Goal: Task Accomplishment & Management: Complete application form

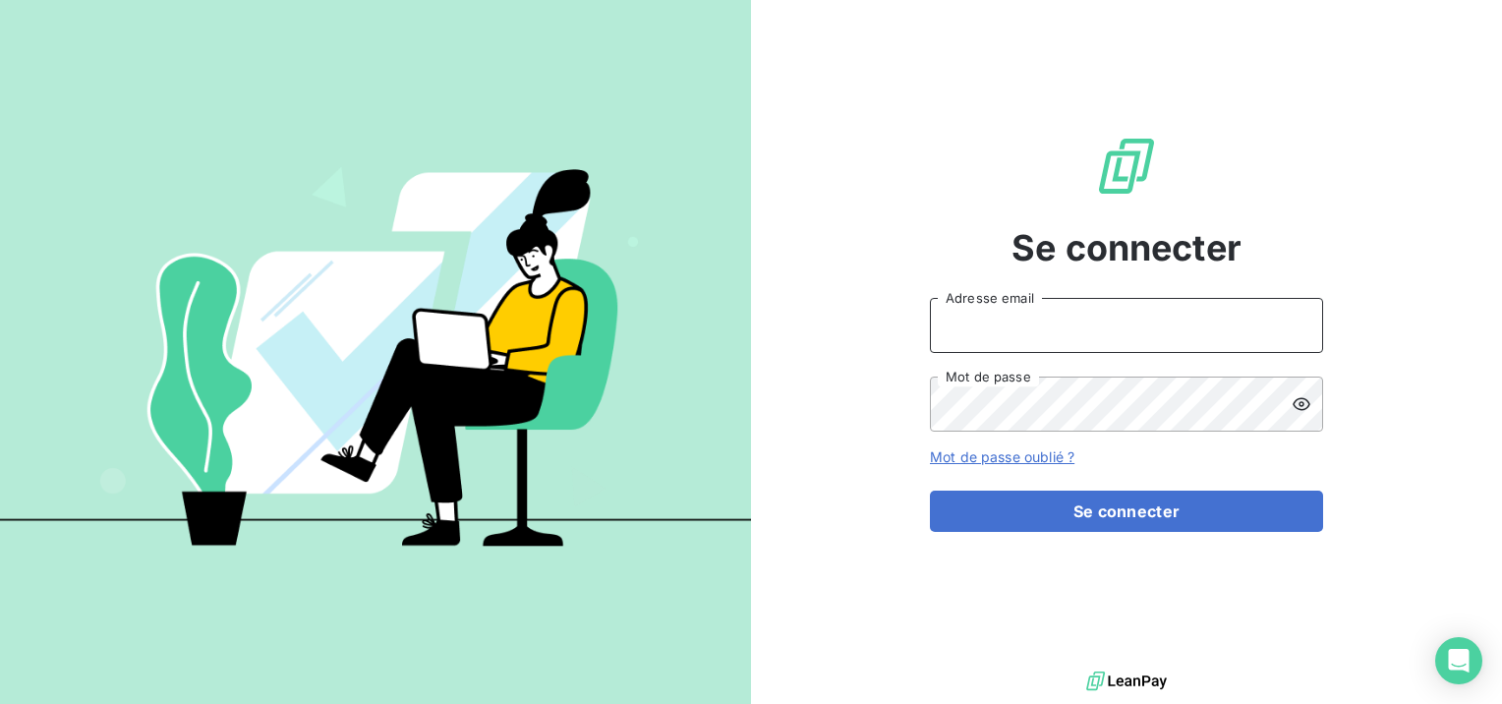
click at [1172, 310] on input "Adresse email" at bounding box center [1126, 325] width 393 height 55
type input "s"
type input "[EMAIL_ADDRESS][DOMAIN_NAME]"
click at [930, 490] on button "Se connecter" at bounding box center [1126, 510] width 393 height 41
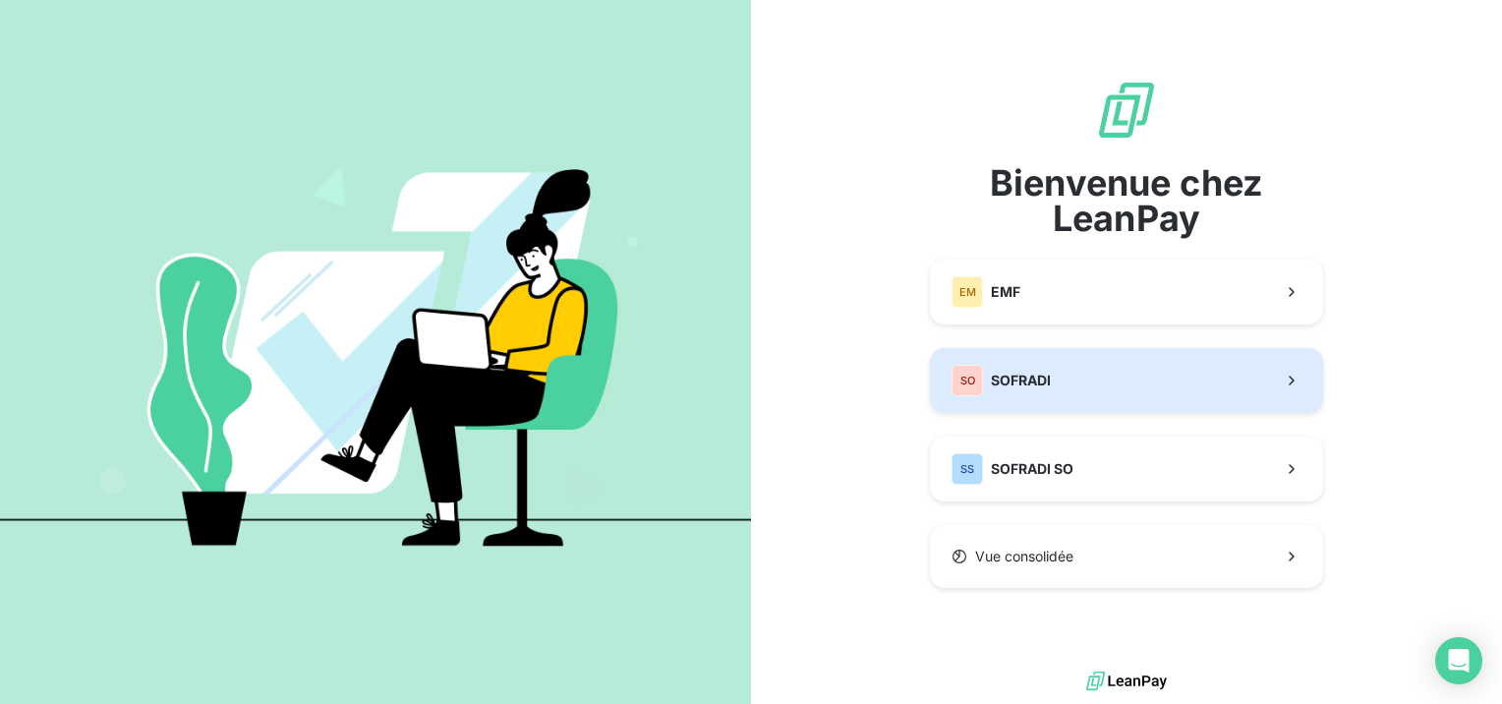
click at [1067, 371] on button "SO SOFRADI" at bounding box center [1126, 380] width 393 height 65
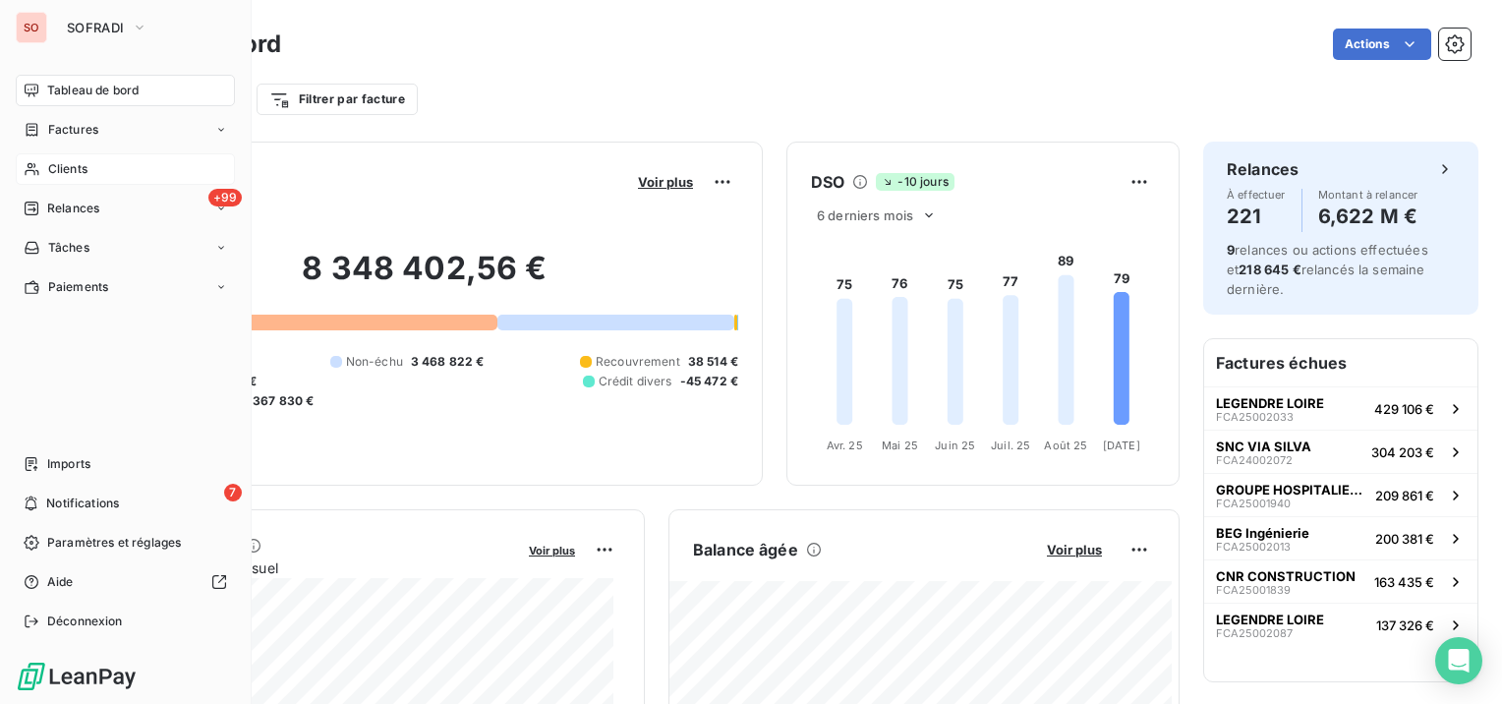
click at [53, 159] on div "Clients" at bounding box center [125, 168] width 219 height 31
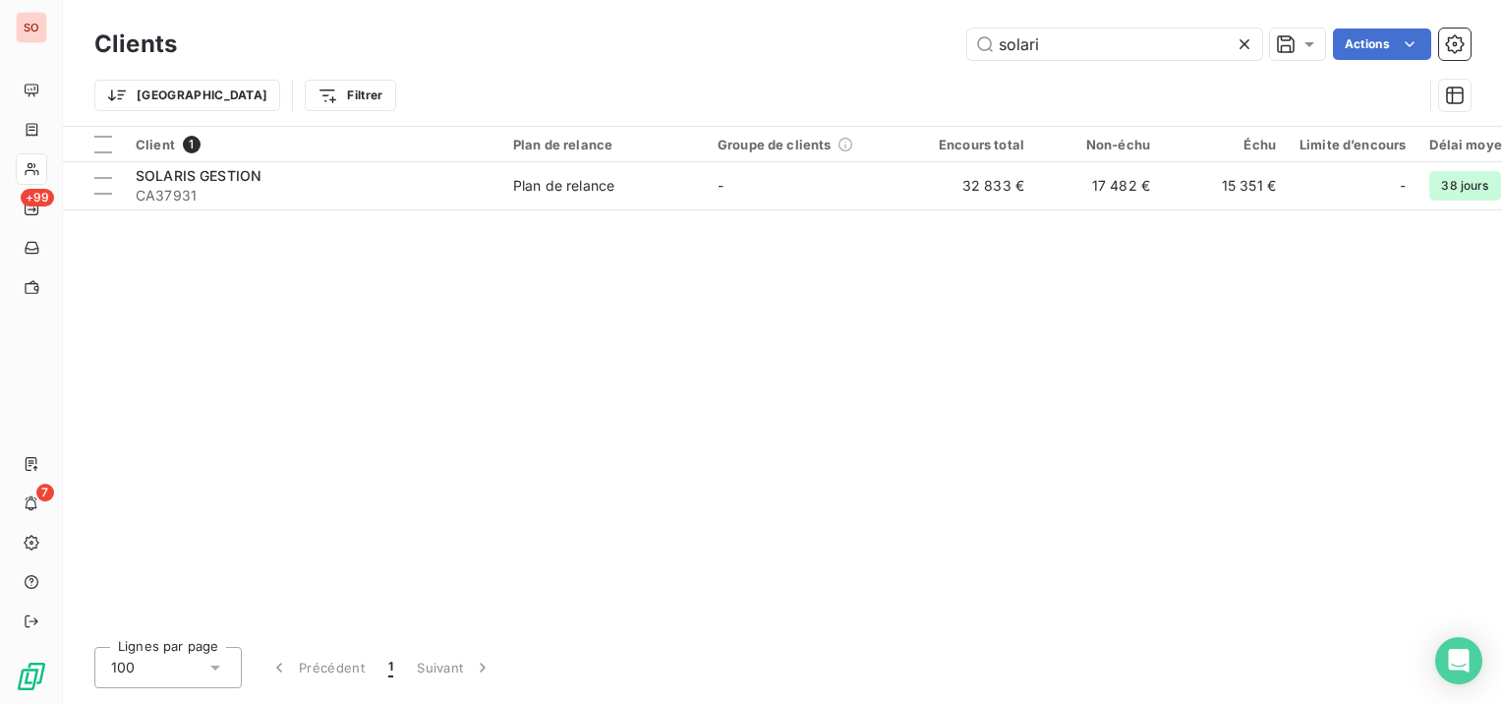
drag, startPoint x: 1077, startPoint y: 38, endPoint x: 924, endPoint y: 41, distance: 153.3
click at [924, 41] on div "solari Actions" at bounding box center [835, 43] width 1270 height 31
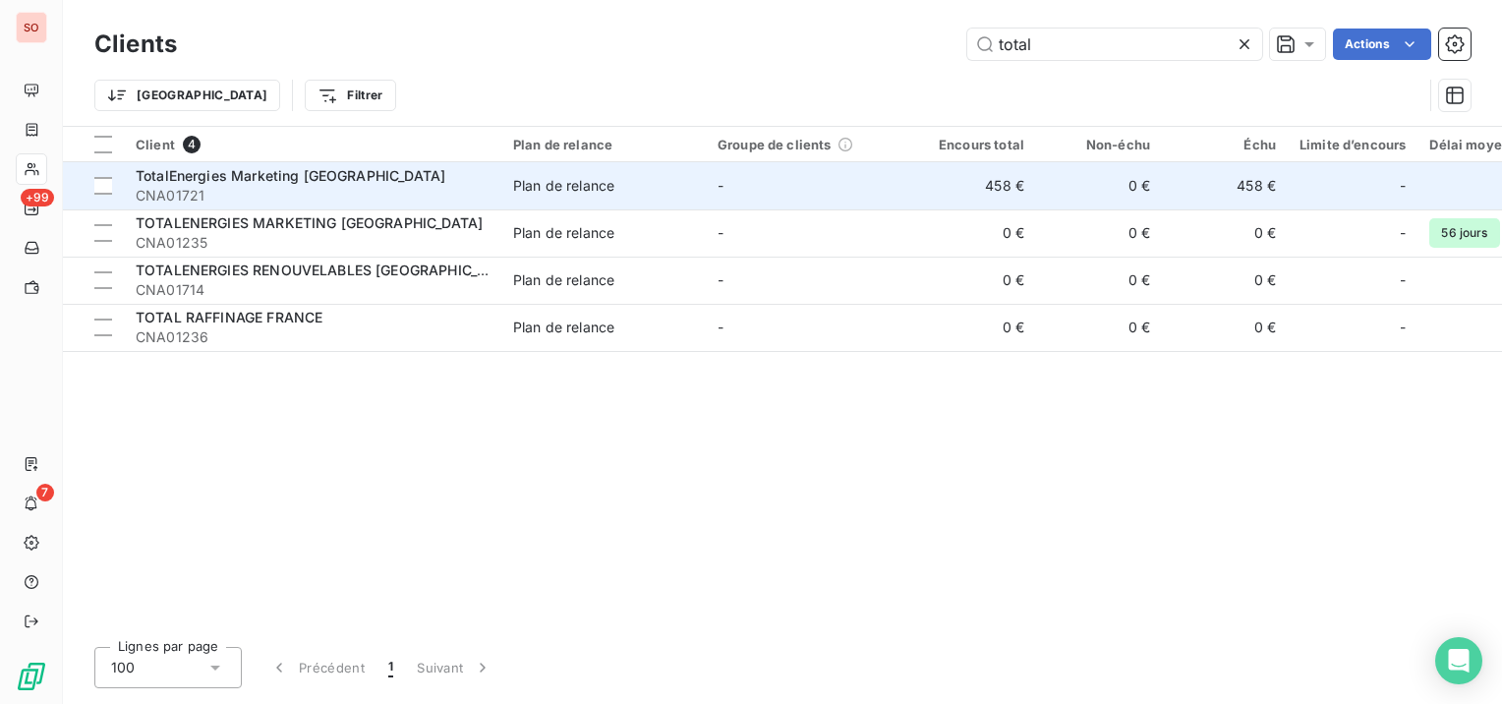
type input "total"
click at [200, 189] on span "CNA01721" at bounding box center [313, 196] width 354 height 20
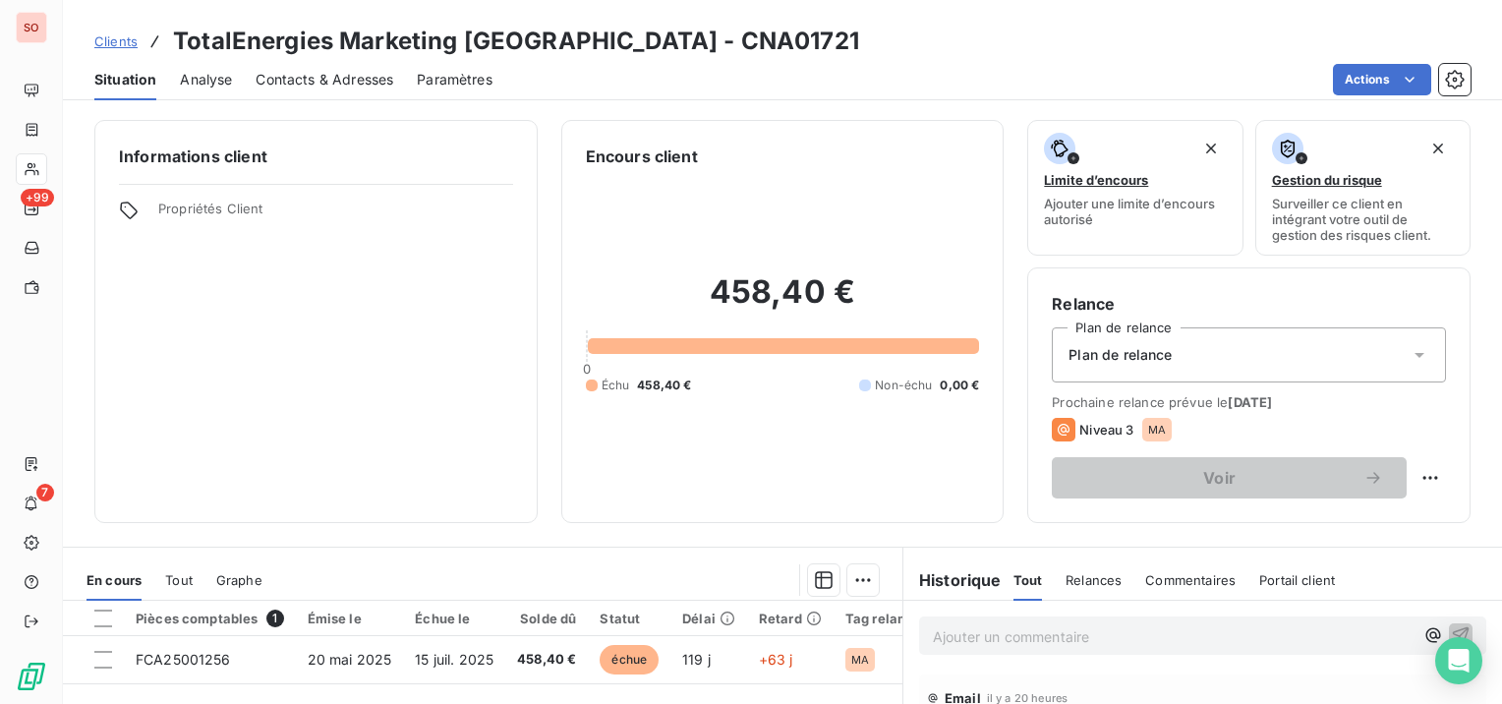
click at [328, 85] on span "Contacts & Adresses" at bounding box center [324, 80] width 138 height 20
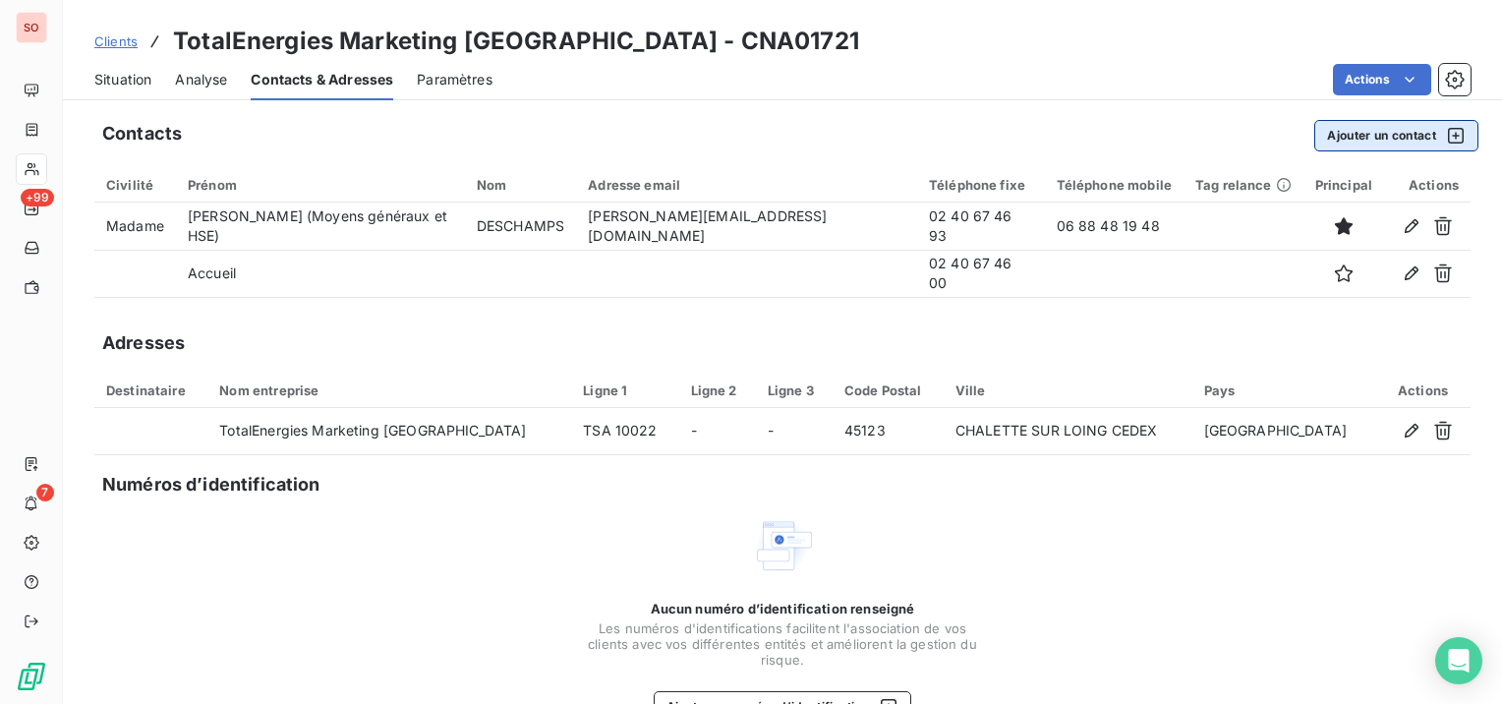
click at [1379, 128] on button "Ajouter un contact" at bounding box center [1396, 135] width 164 height 31
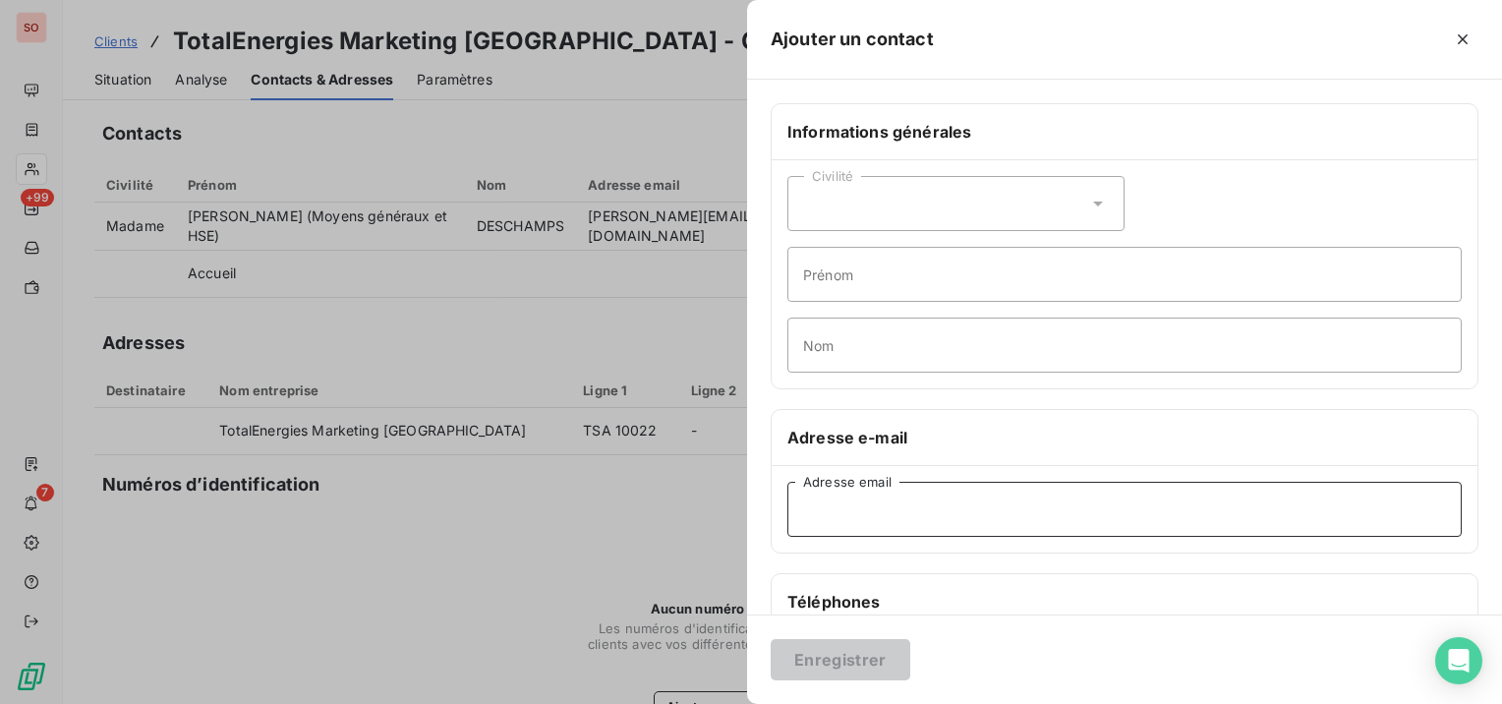
click at [938, 511] on input "Adresse email" at bounding box center [1124, 509] width 674 height 55
paste input "[EMAIL_ADDRESS][DOMAIN_NAME]"
type input "[EMAIL_ADDRESS][DOMAIN_NAME]"
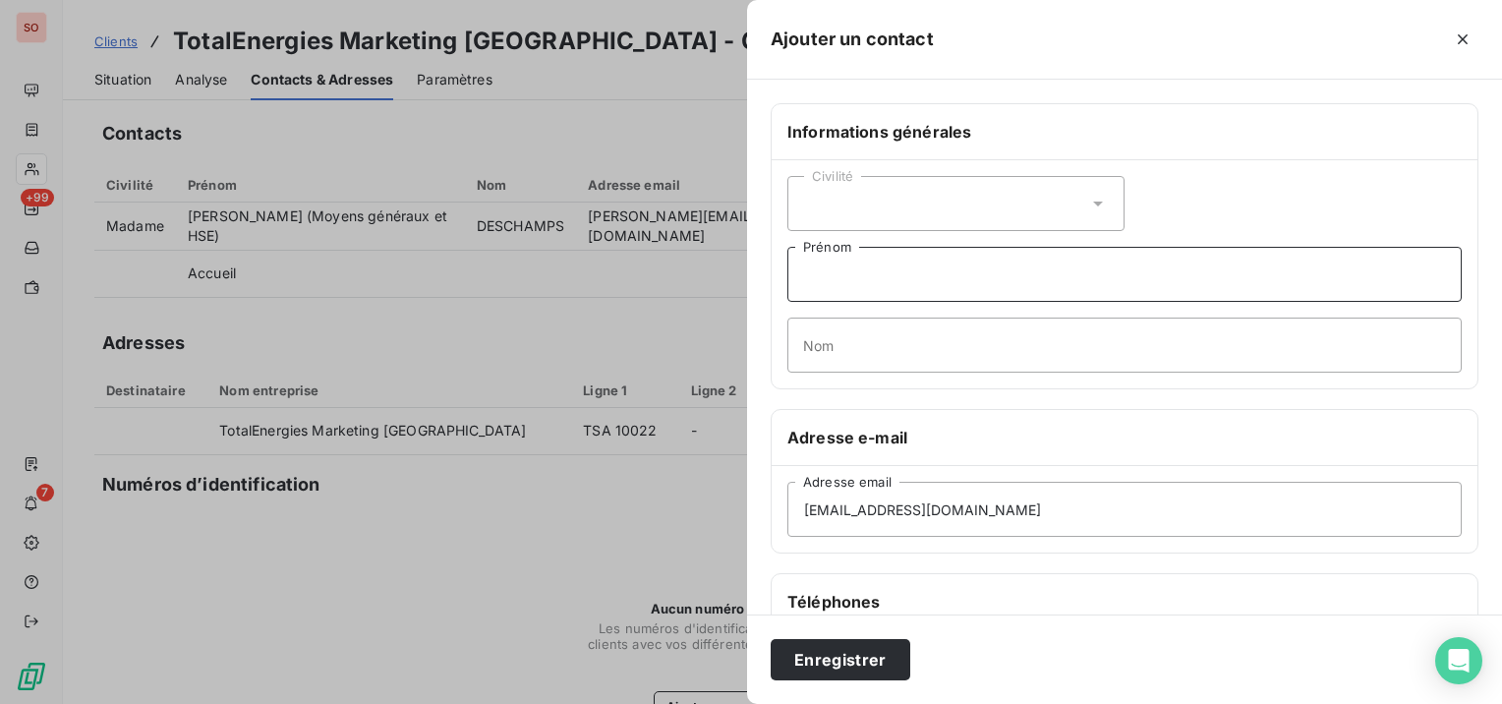
click at [949, 274] on input "Prénom" at bounding box center [1124, 274] width 674 height 55
paste input "• le non règlement d’une facture échue"
drag, startPoint x: 837, startPoint y: 268, endPoint x: 759, endPoint y: 269, distance: 78.6
click at [759, 269] on div "Informations générales Civilité • le non règlement d’une facture échue Prénom N…" at bounding box center [1124, 539] width 755 height 873
click at [1027, 275] on input "pour demande concernant le non règlement d’une facture échue" at bounding box center [1124, 274] width 674 height 55
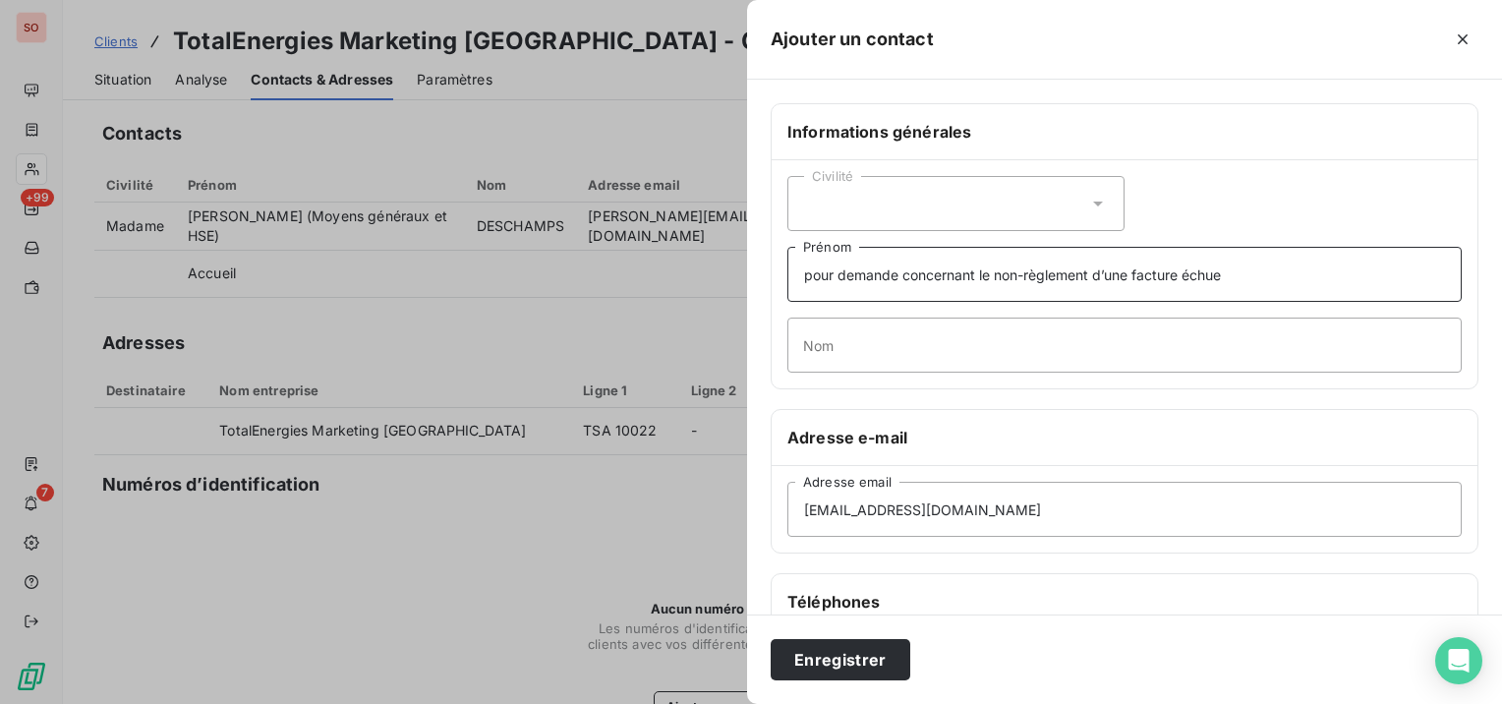
click at [901, 269] on input "pour demande concernant le non-règlement d’une facture échue" at bounding box center [1124, 274] width 674 height 55
type input "pour les demandes concernant le non-règlement d’une facture échue"
click at [850, 654] on button "Enregistrer" at bounding box center [840, 659] width 140 height 41
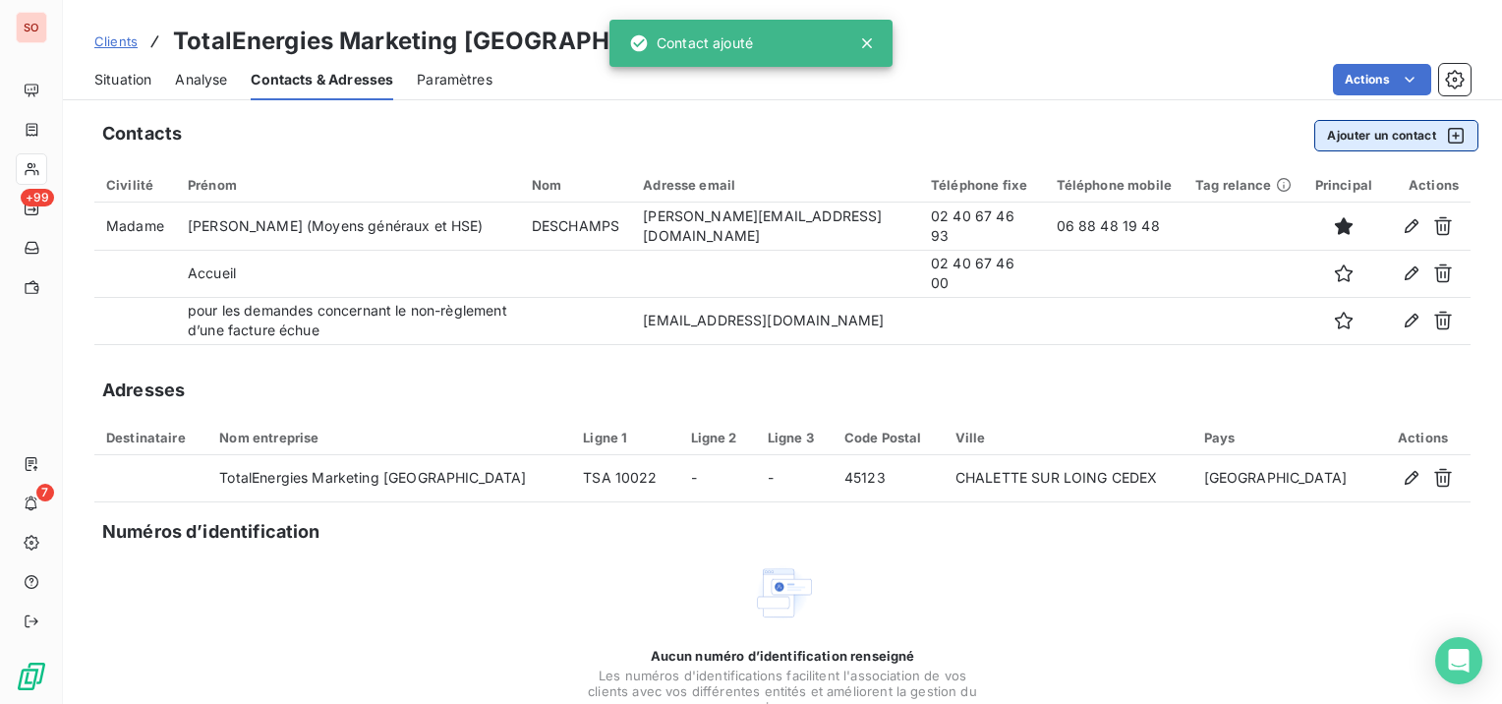
click at [1395, 138] on button "Ajouter un contact" at bounding box center [1396, 135] width 164 height 31
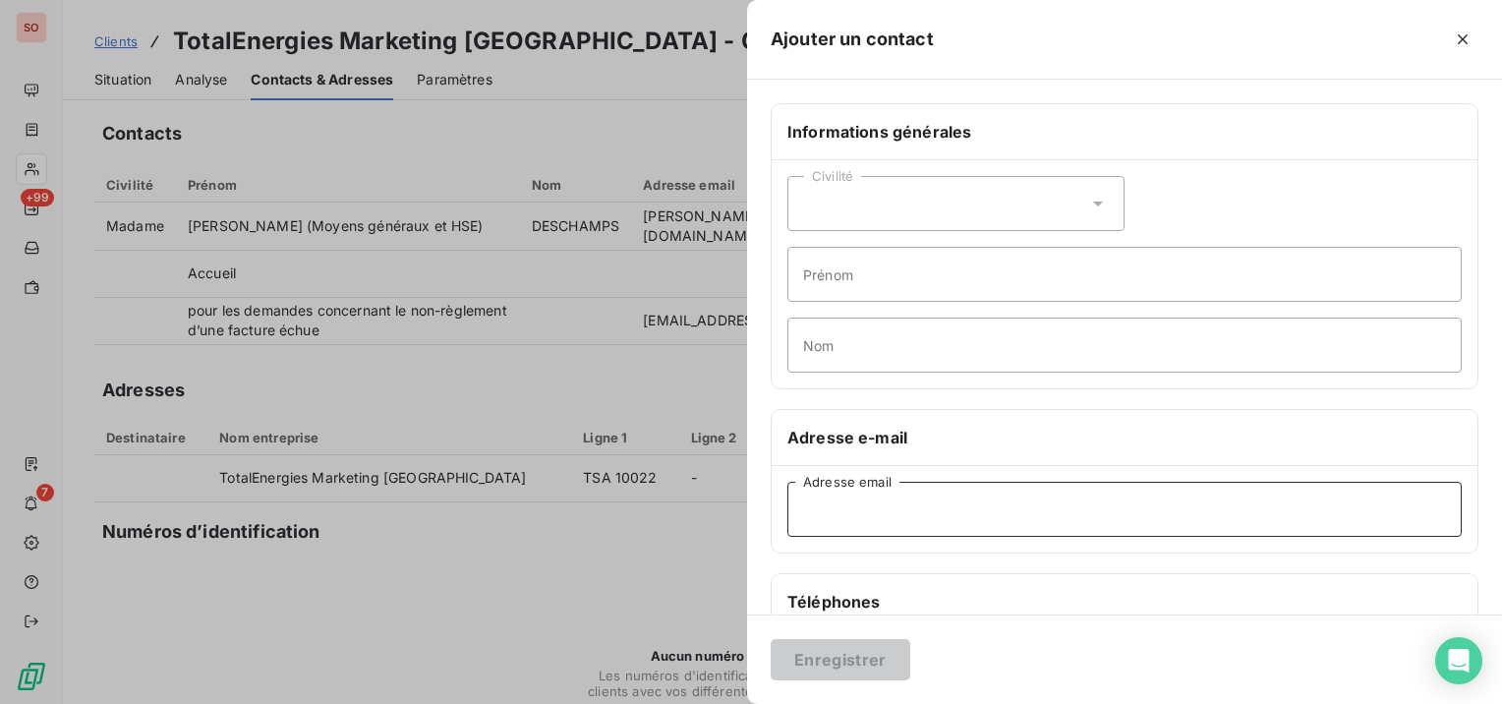
click at [936, 505] on input "Adresse email" at bounding box center [1124, 509] width 674 height 55
paste input "[EMAIL_ADDRESS][DOMAIN_NAME]"
type input "[EMAIL_ADDRESS][DOMAIN_NAME]"
click at [916, 283] on input "Prénom" at bounding box center [1124, 274] width 674 height 55
paste input "• le détail d’un règlement reçu"
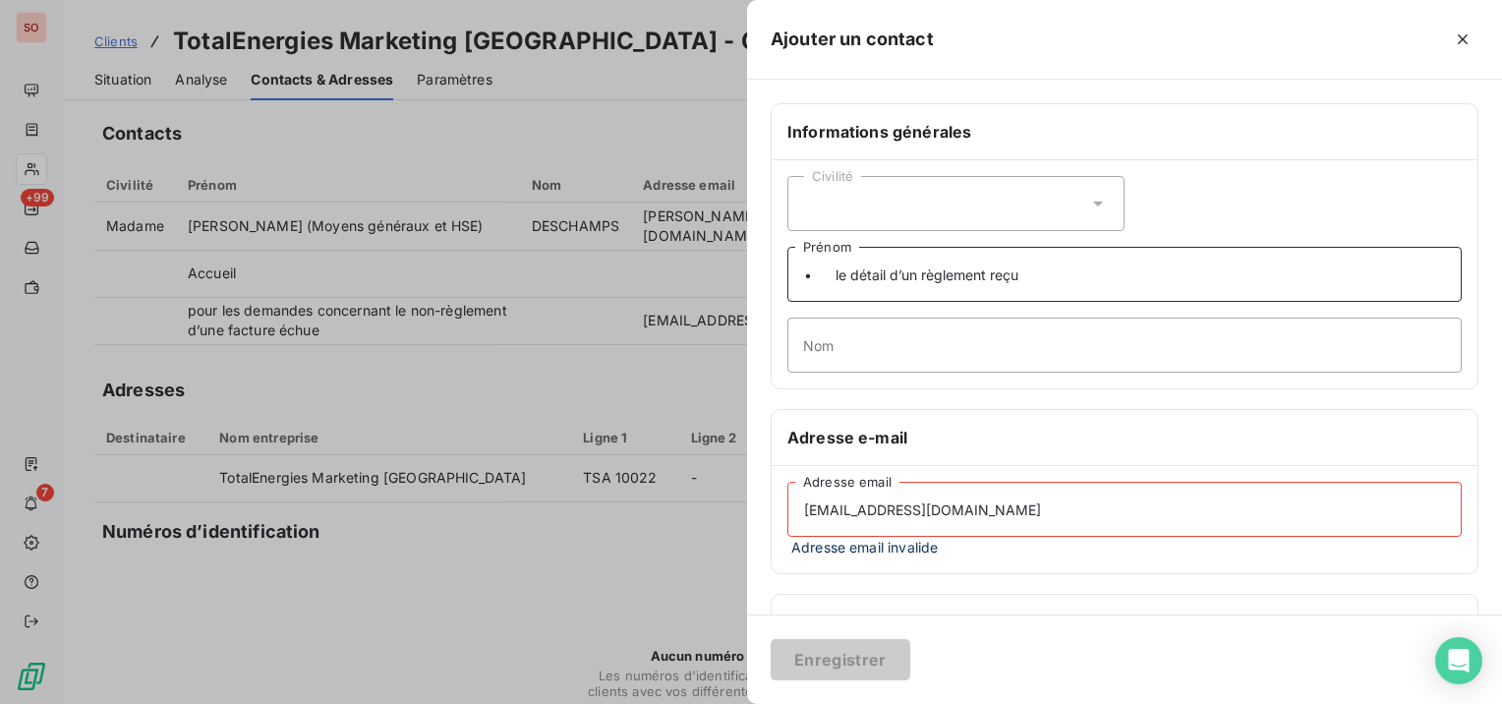
click at [829, 273] on input "• le détail d’un règlement reçu" at bounding box center [1124, 274] width 674 height 55
click at [887, 275] on input "pour les dmeandees concernant le détail d’un règlement reçu" at bounding box center [1124, 274] width 674 height 55
click at [1240, 267] on input "pour les demandes concernant le détail d’un règlement reçu" at bounding box center [1124, 274] width 674 height 55
type input "pour les demandes concernant le détail d’un règlement reçu"
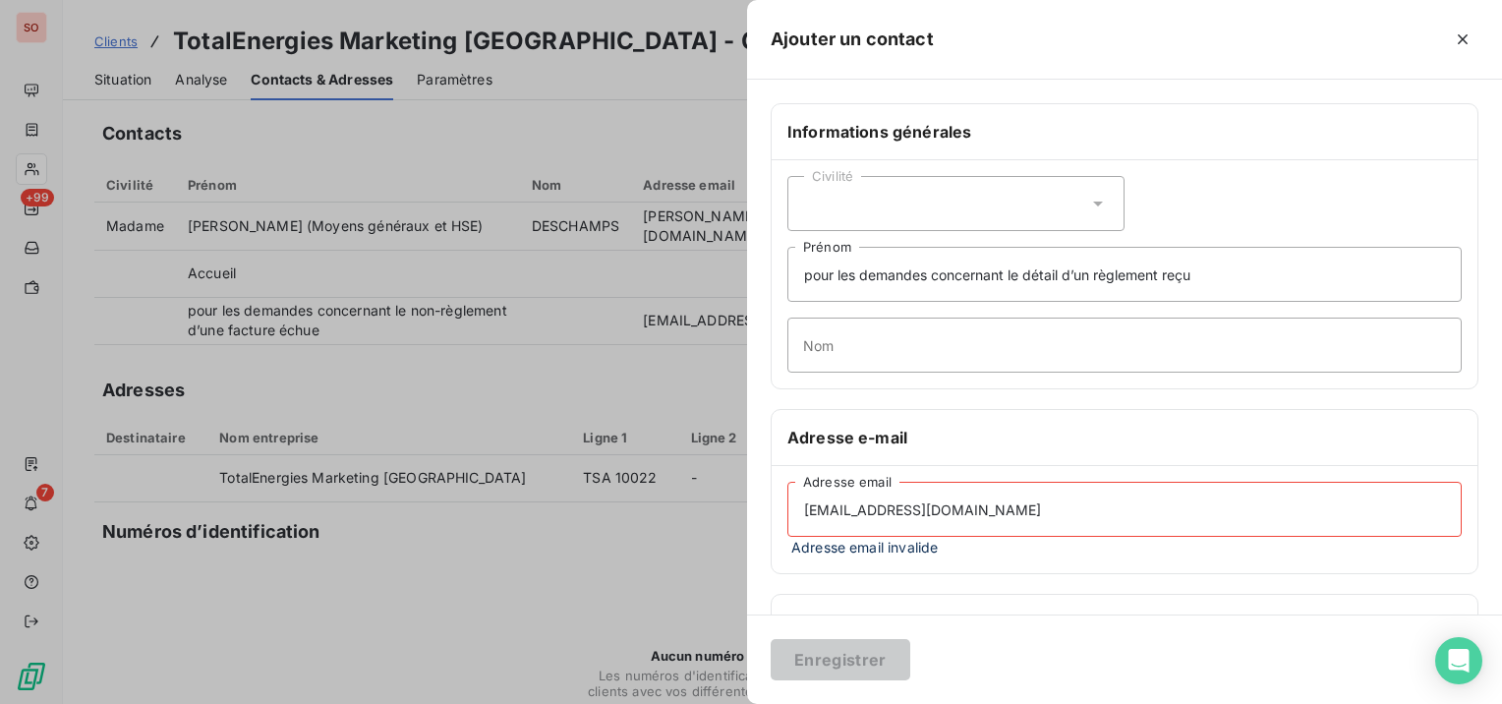
click at [1118, 515] on input "[EMAIL_ADDRESS][DOMAIN_NAME]" at bounding box center [1124, 509] width 674 height 55
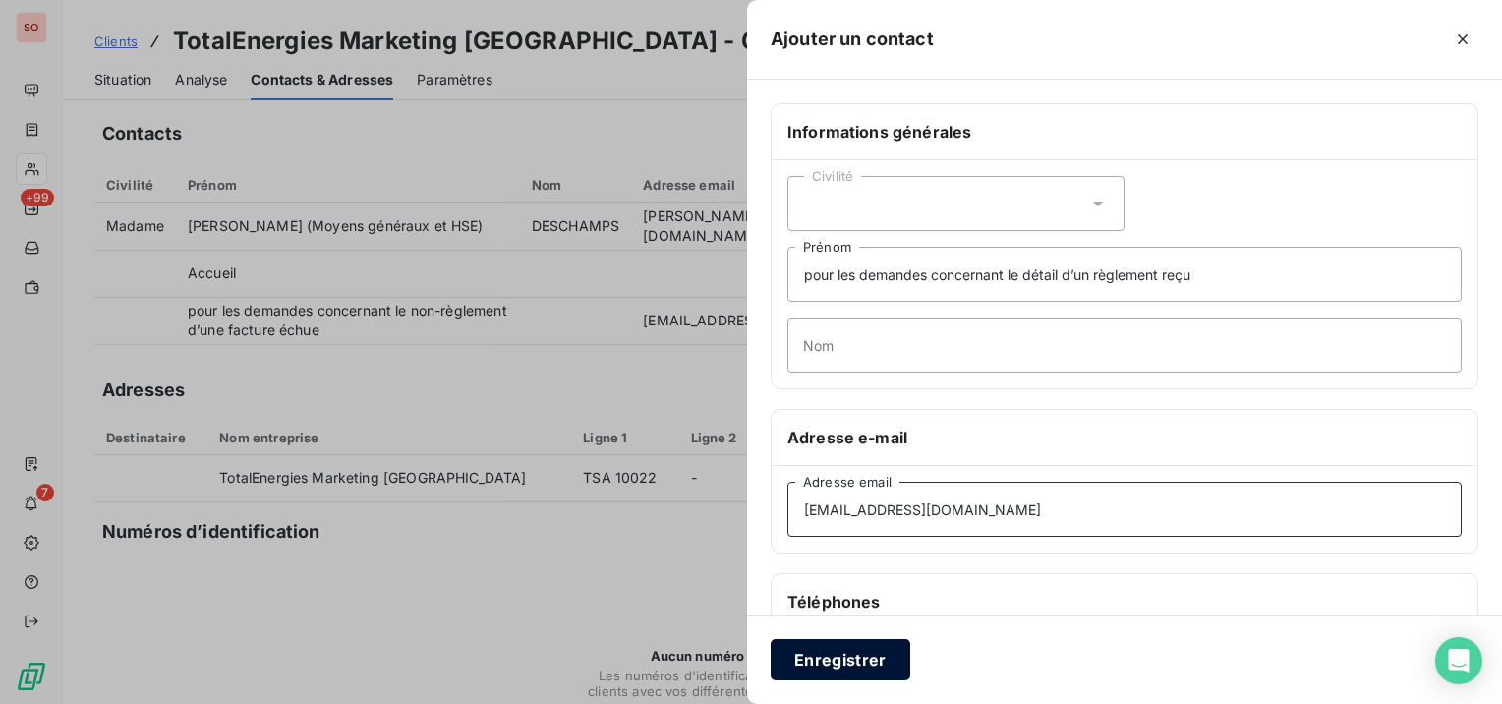
type input "[EMAIL_ADDRESS][DOMAIN_NAME]"
click at [823, 653] on button "Enregistrer" at bounding box center [840, 659] width 140 height 41
